Goal: Book appointment/travel/reservation

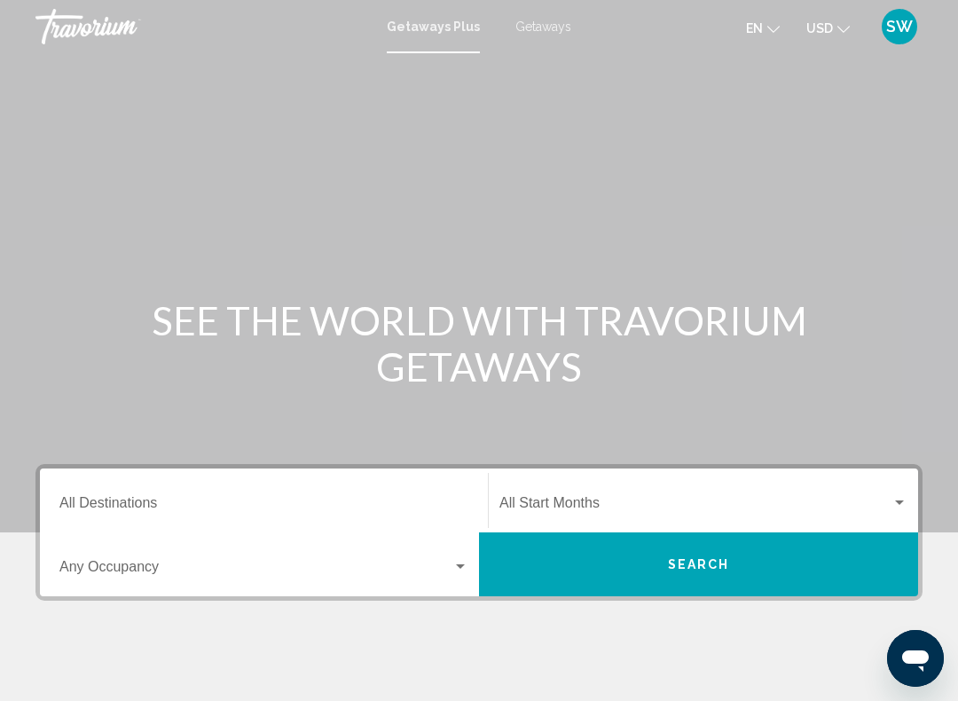
click at [826, 27] on span "USD" at bounding box center [819, 28] width 27 height 14
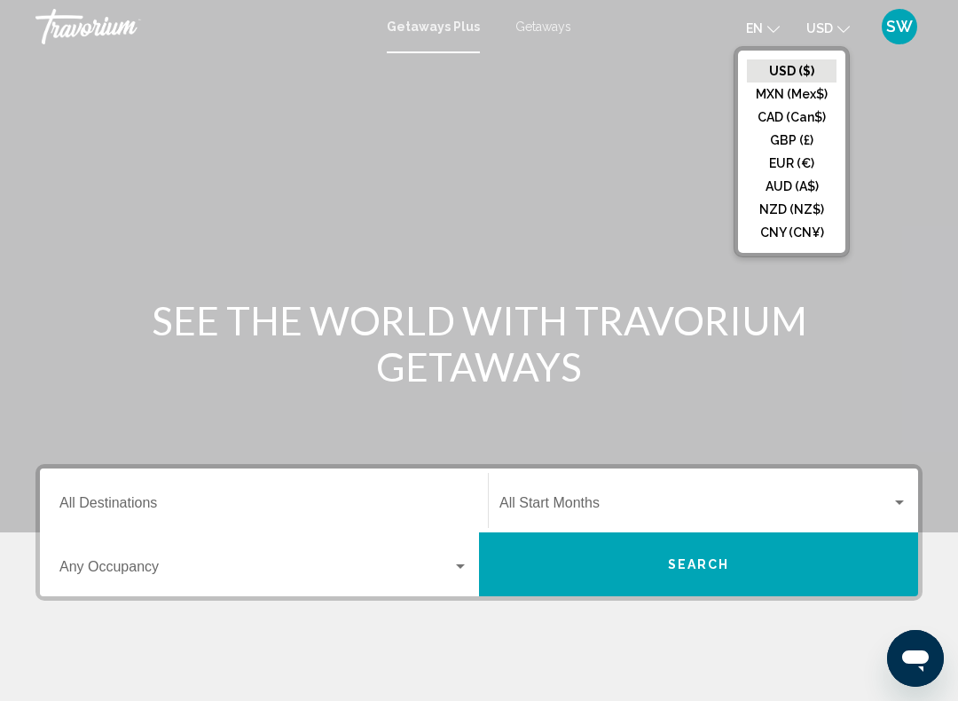
click at [792, 67] on button "USD ($)" at bounding box center [792, 70] width 90 height 23
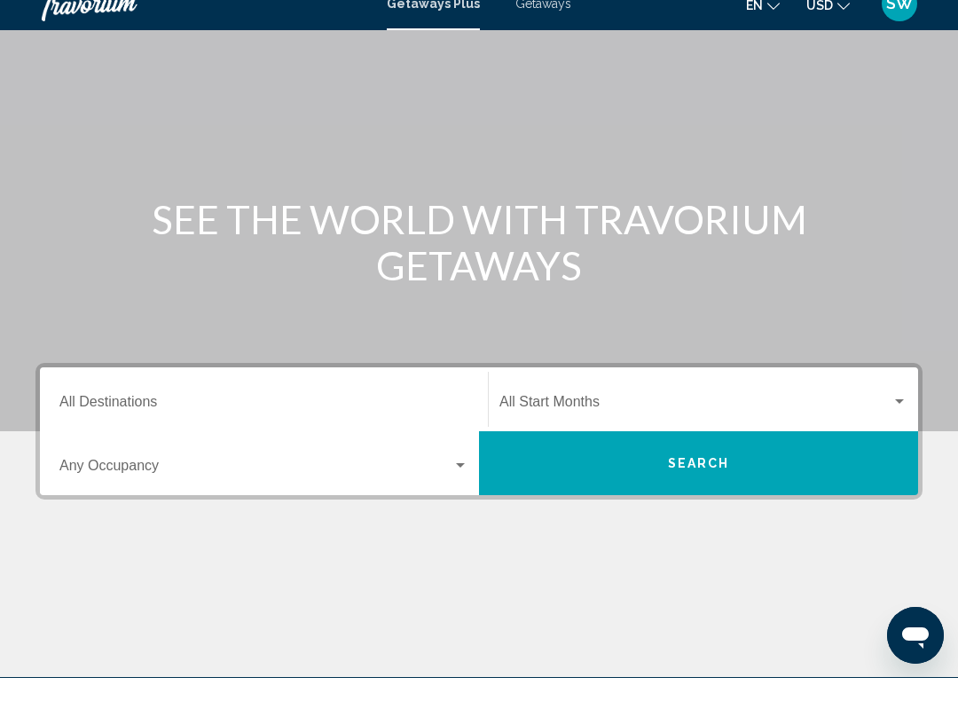
click at [109, 420] on input "Destination All Destinations" at bounding box center [263, 428] width 409 height 16
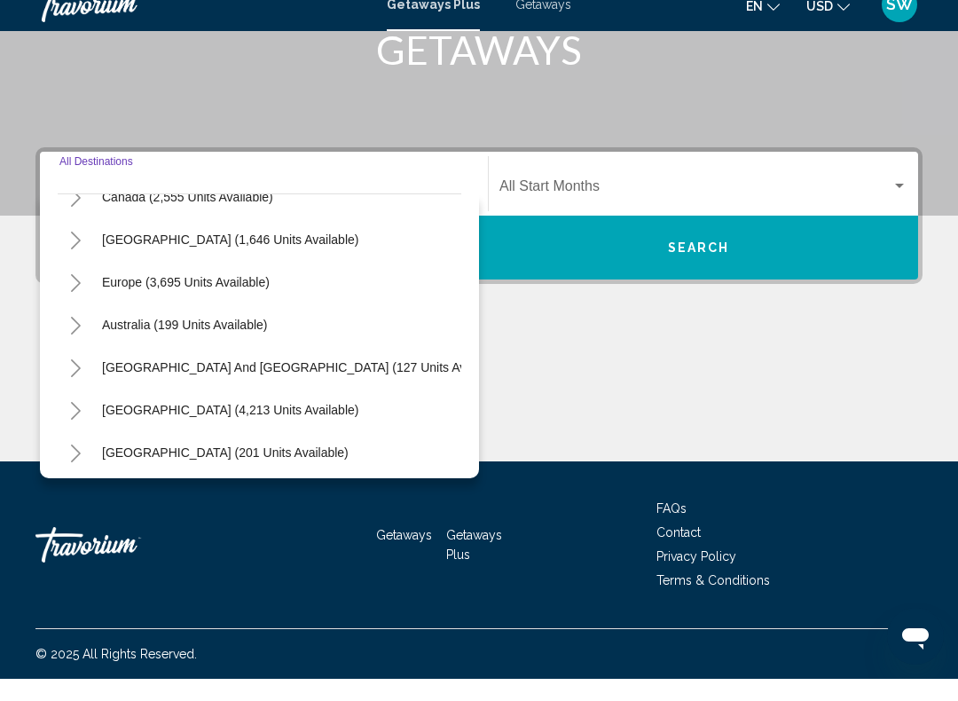
scroll to position [144, 0]
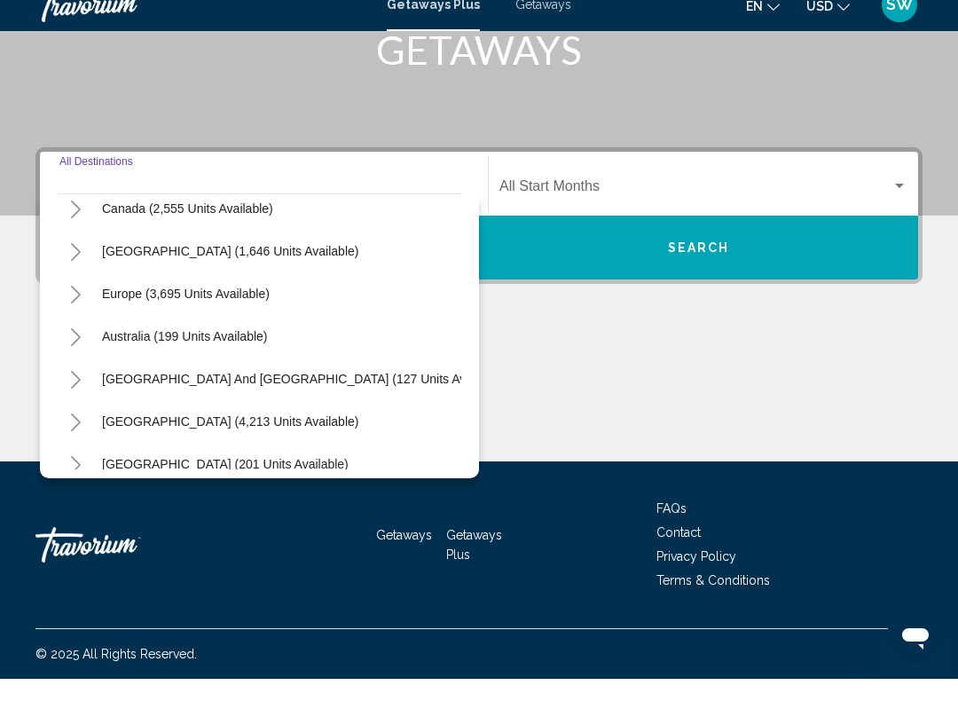
click at [159, 309] on span "Europe (3,695 units available)" at bounding box center [186, 316] width 168 height 14
type input "**********"
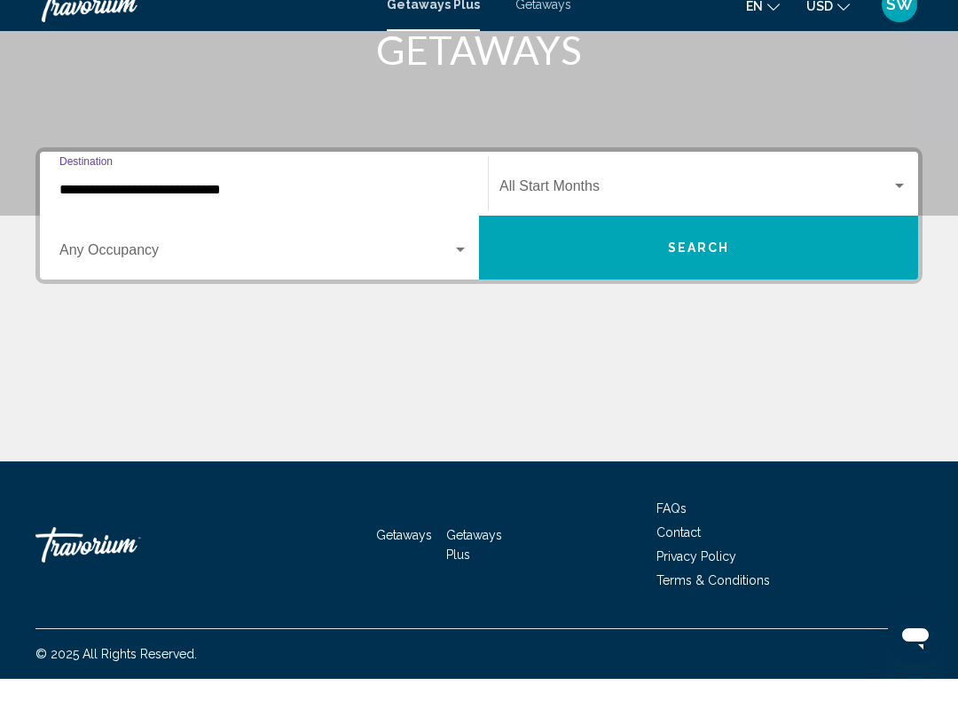
click at [516, 204] on span "Search widget" at bounding box center [695, 212] width 392 height 16
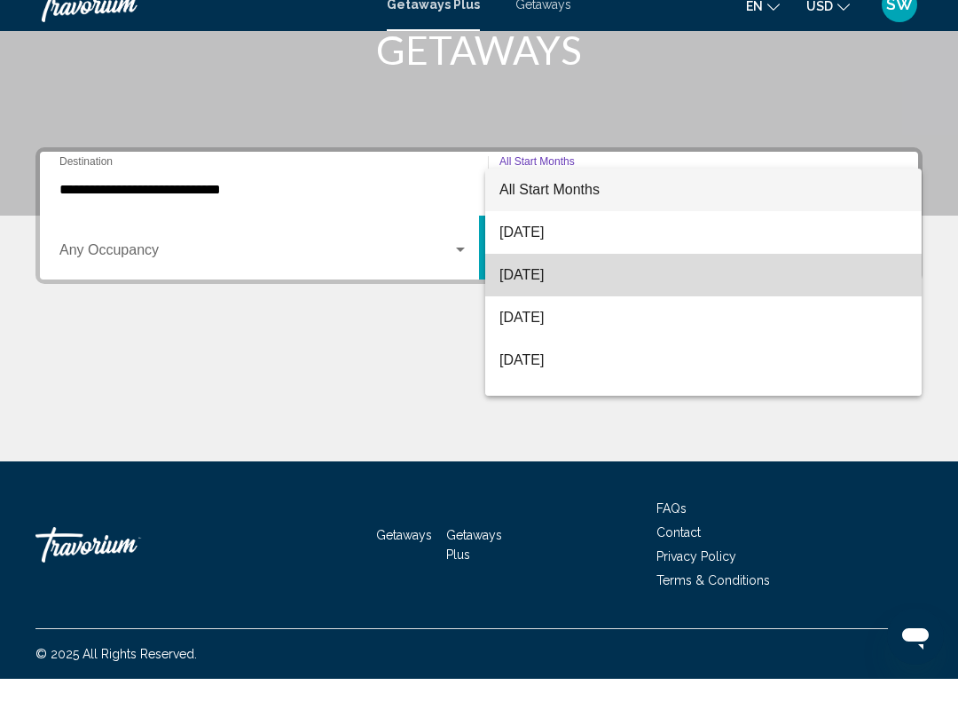
click at [570, 279] on span "[DATE]" at bounding box center [703, 297] width 408 height 43
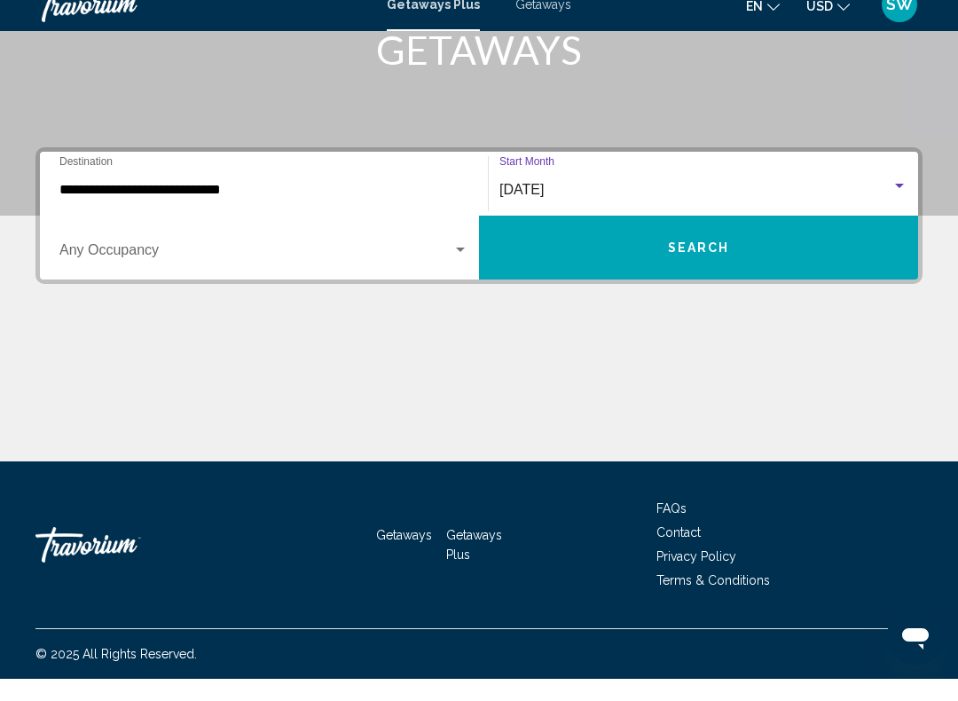
click at [176, 268] on span "Search widget" at bounding box center [255, 276] width 393 height 16
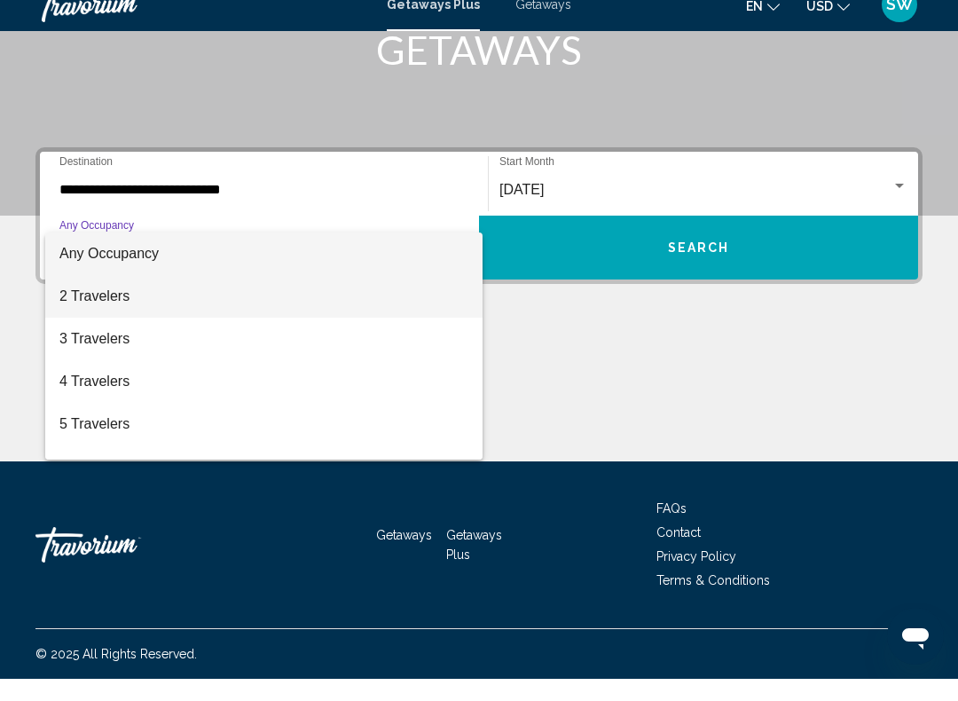
click at [108, 302] on span "2 Travelers" at bounding box center [263, 318] width 409 height 43
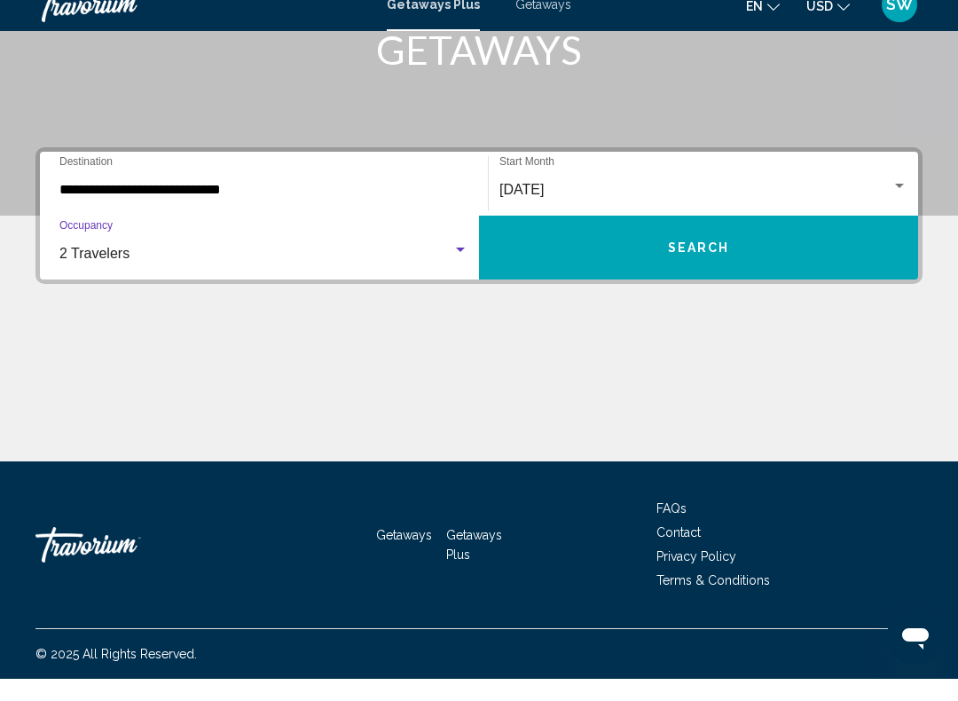
click at [727, 263] on span "Search" at bounding box center [699, 270] width 62 height 14
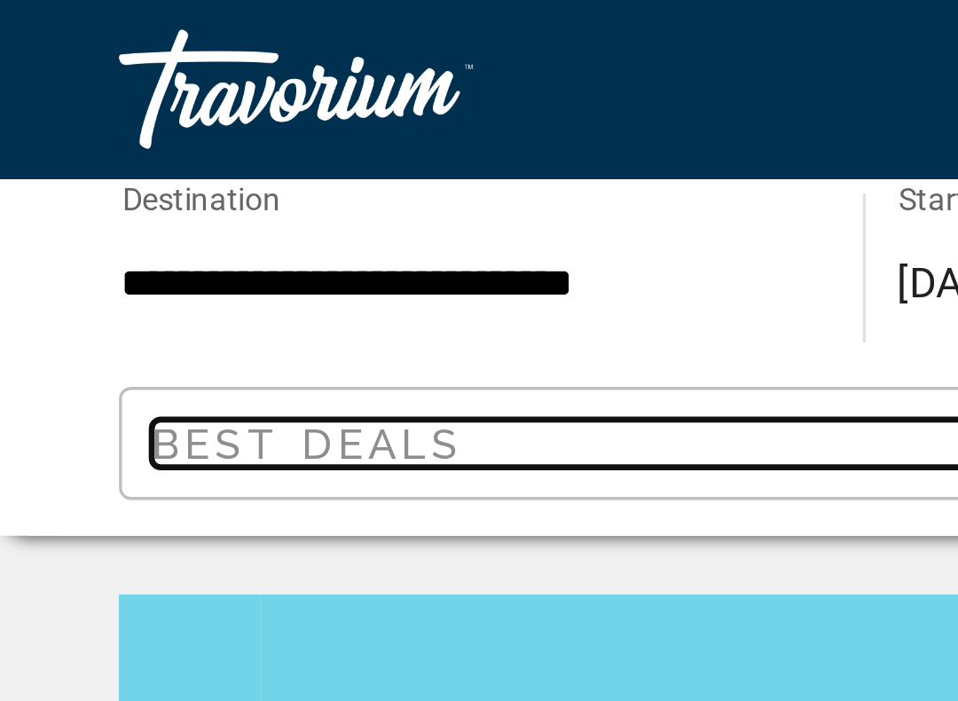
click at [52, 129] on span "Best Deals" at bounding box center [91, 132] width 93 height 14
